Goal: Find specific page/section: Find specific page/section

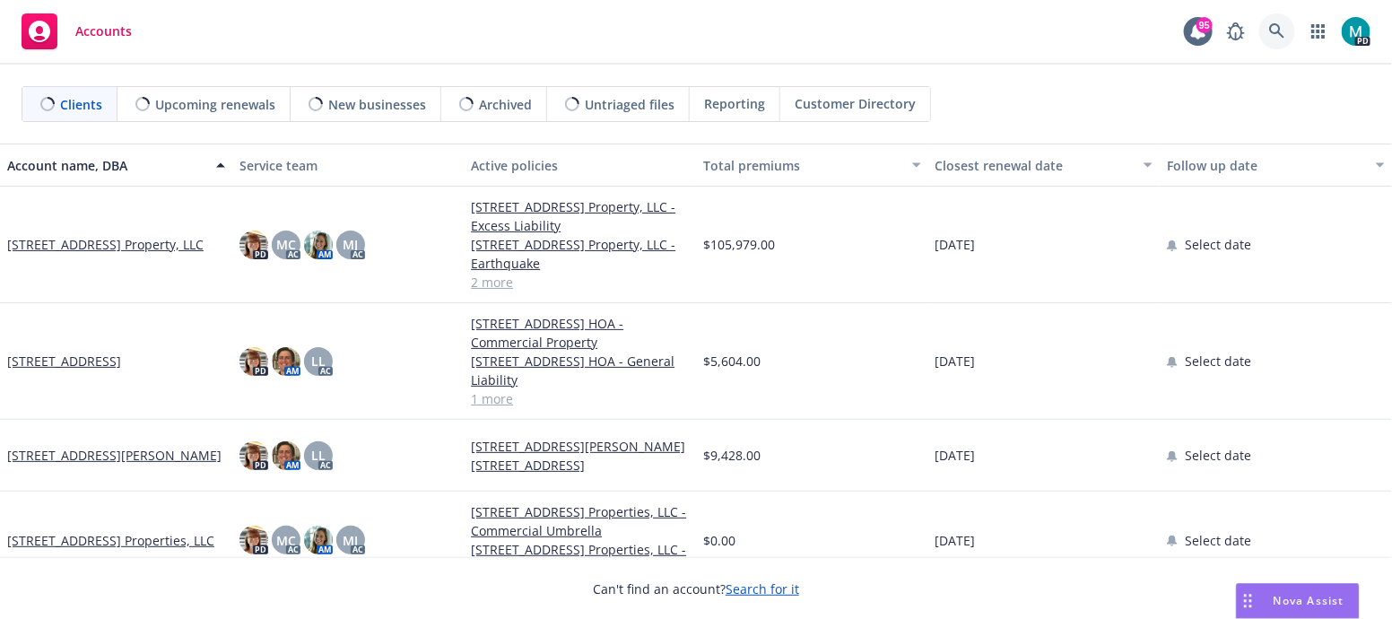
click at [1290, 27] on link at bounding box center [1278, 31] width 36 height 36
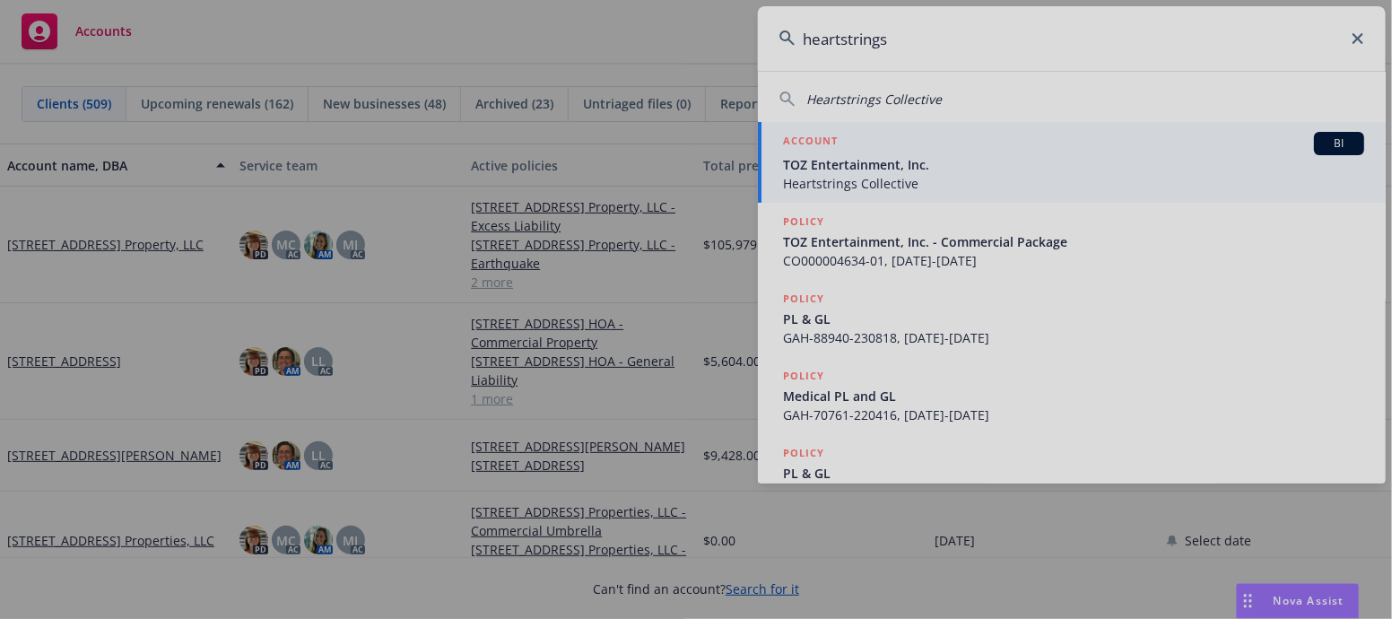
type input "heartstrings"
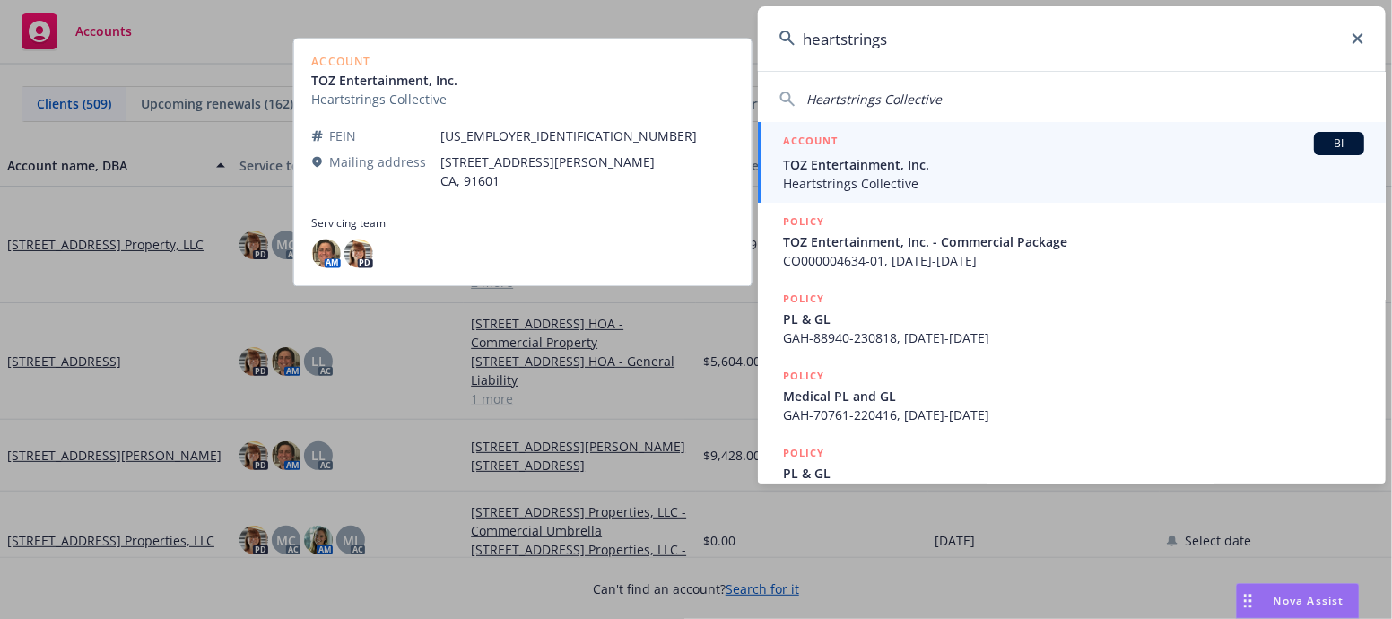
click at [871, 166] on span "TOZ Entertainment, Inc." at bounding box center [1073, 164] width 581 height 19
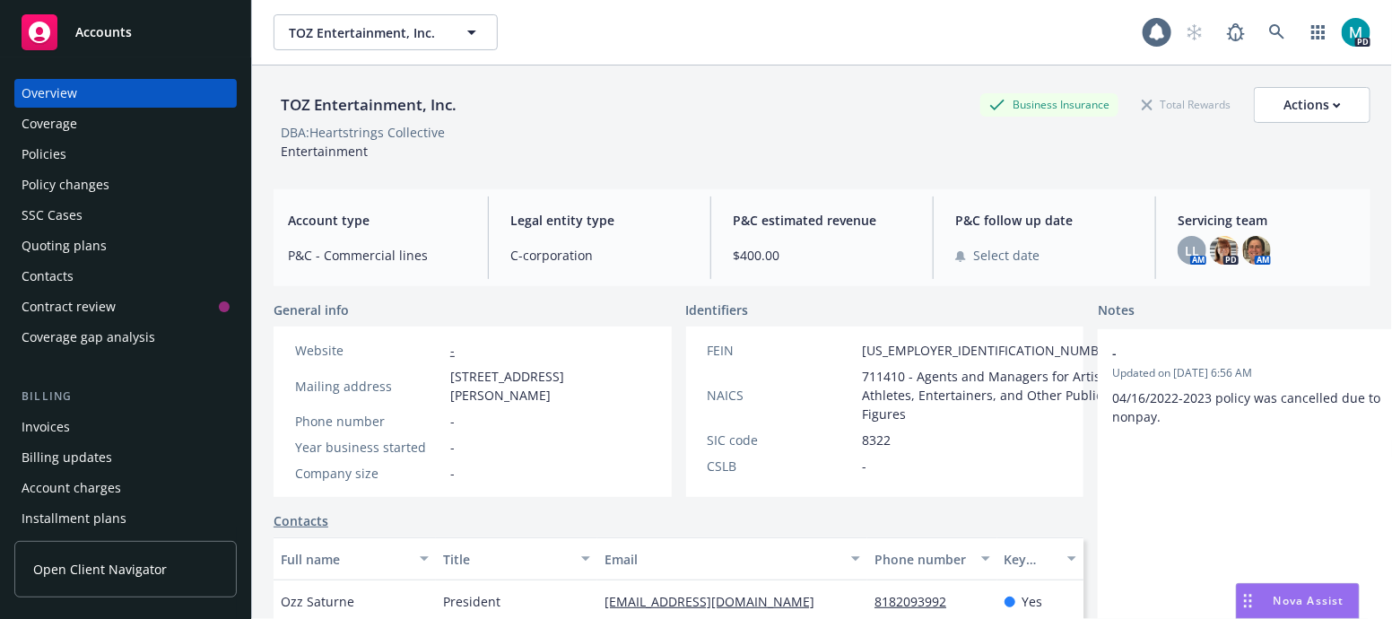
click at [31, 154] on div "Policies" at bounding box center [44, 154] width 45 height 29
